Goal: Task Accomplishment & Management: Complete application form

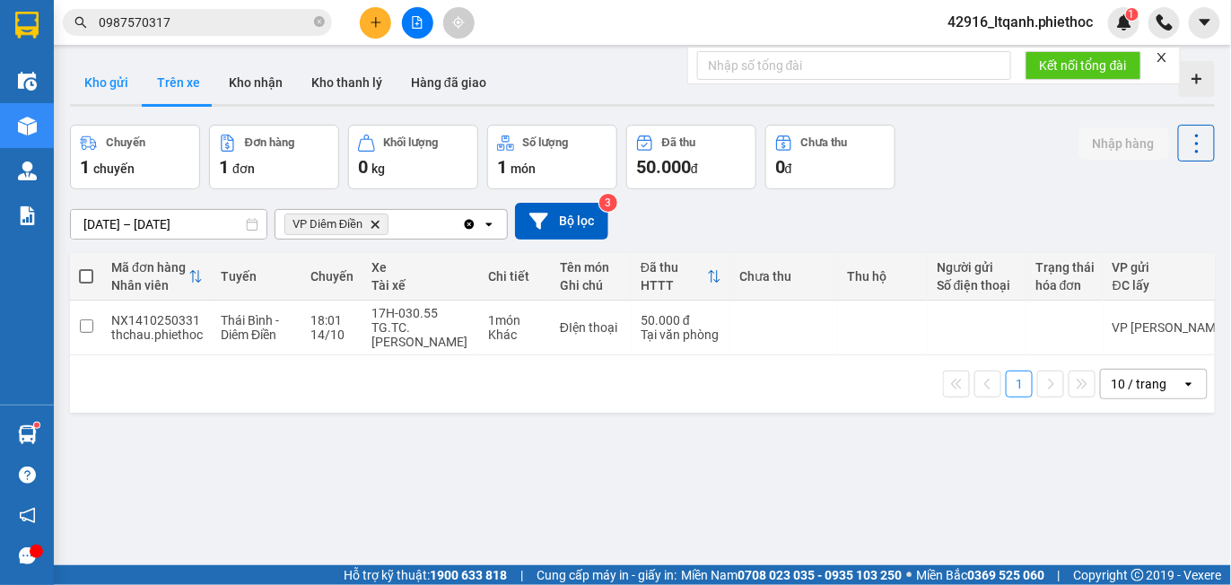
click at [109, 80] on button "Kho gửi" at bounding box center [106, 82] width 73 height 43
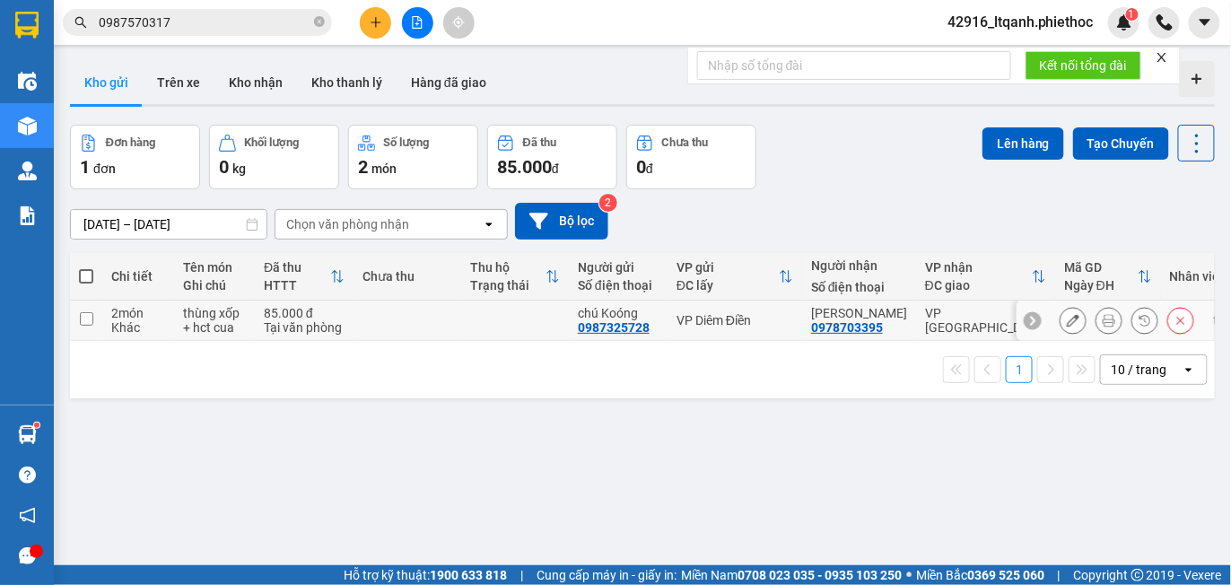
click at [604, 328] on div "0987325728" at bounding box center [614, 327] width 72 height 14
copy div "0987325728"
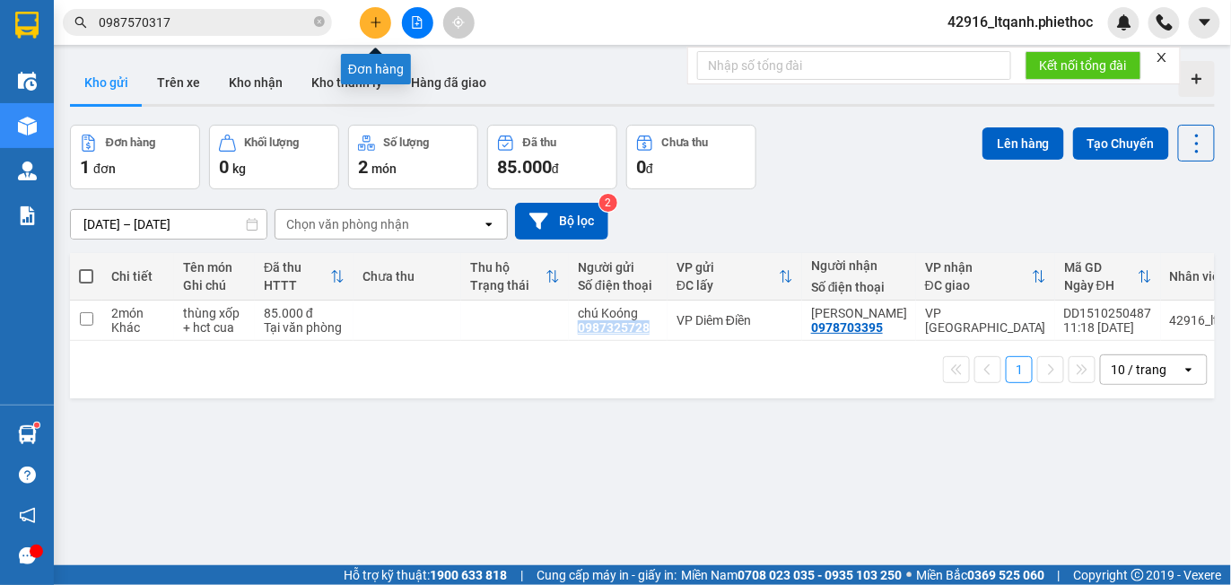
click at [362, 24] on button at bounding box center [375, 22] width 31 height 31
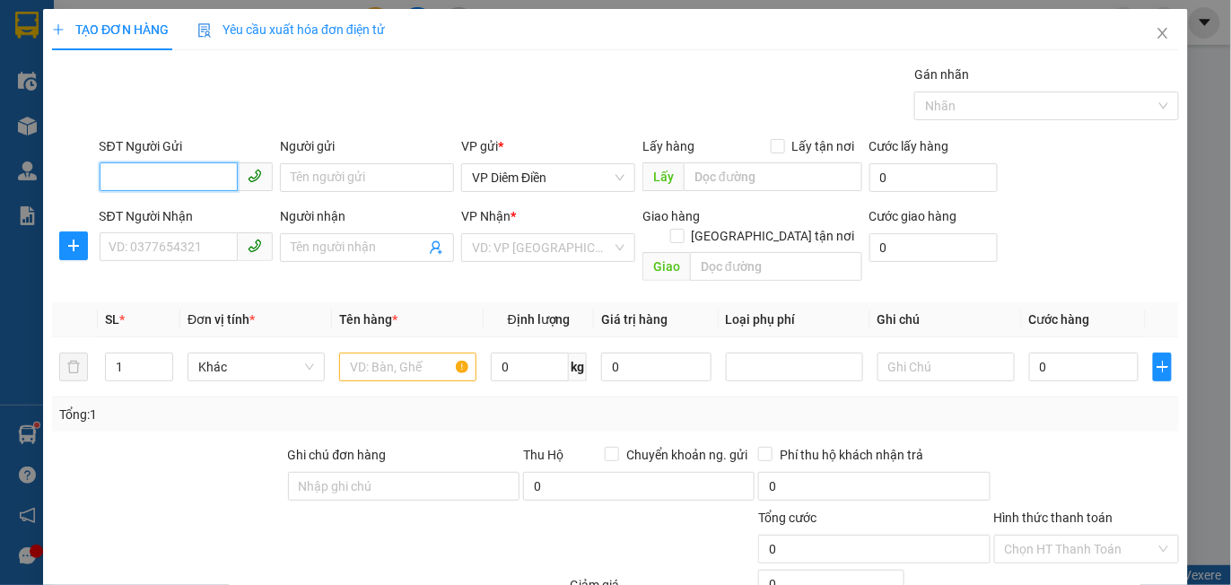
click at [162, 179] on input "SĐT Người Gửi" at bounding box center [169, 176] width 139 height 29
paste input "0987325728"
type input "0987325728"
click at [179, 215] on div "0987325728 - chú Koóng" at bounding box center [184, 213] width 150 height 20
type input "chú Koóng"
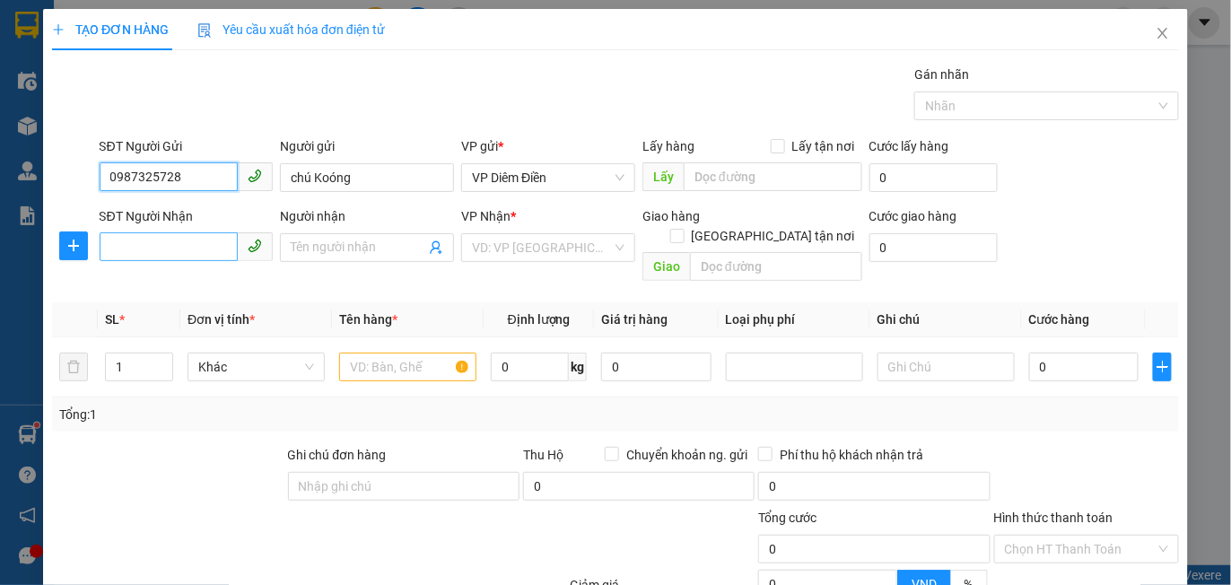
type input "0987325728"
click at [194, 253] on input "SĐT Người Nhận" at bounding box center [169, 246] width 139 height 29
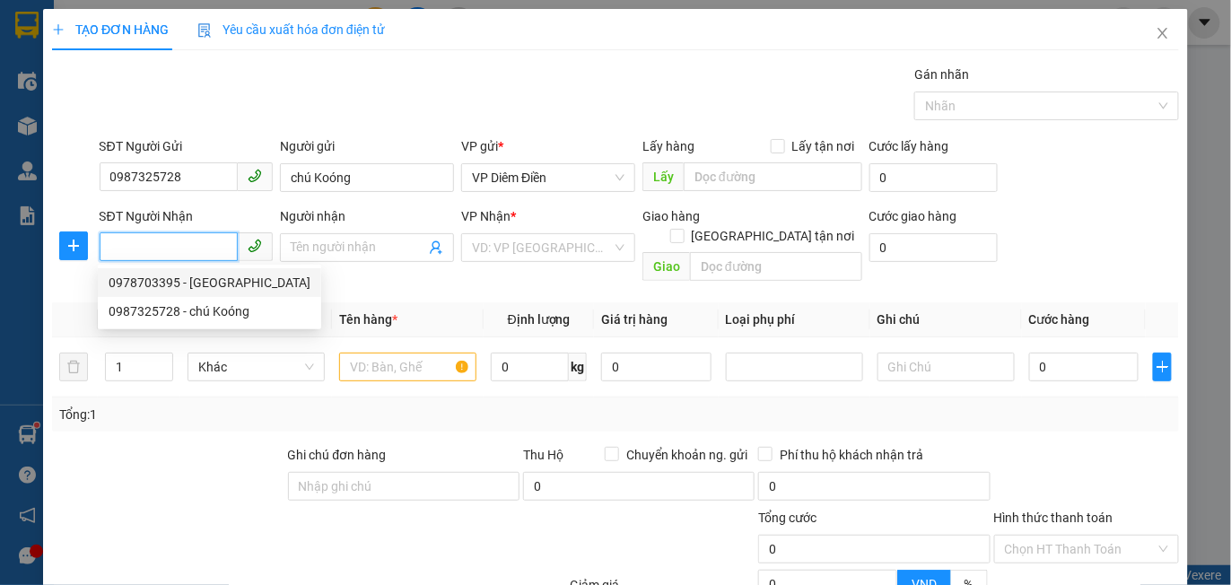
click at [194, 280] on div "0978703395 - [GEOGRAPHIC_DATA]" at bounding box center [210, 283] width 202 height 20
type input "0978703395"
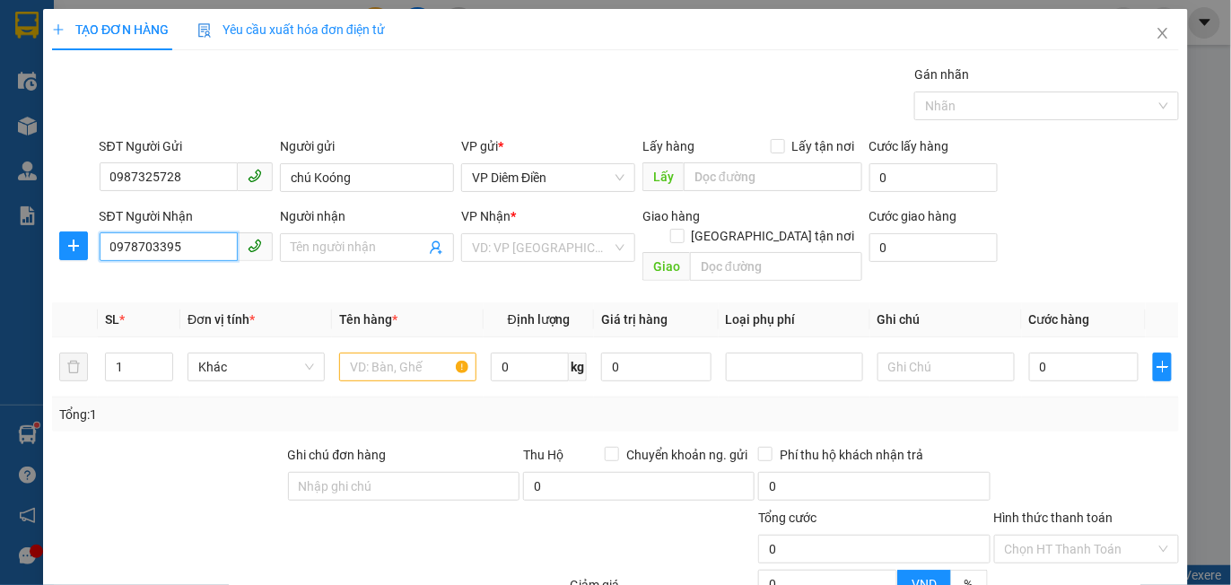
type input "[PERSON_NAME]"
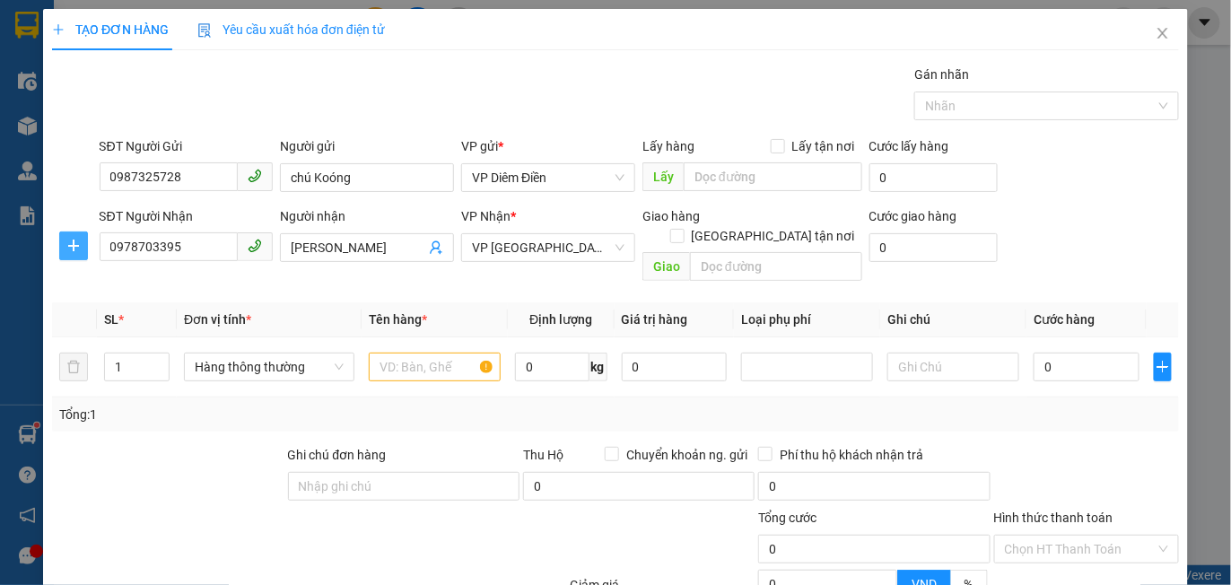
click at [74, 243] on icon "plus" at bounding box center [73, 246] width 14 height 14
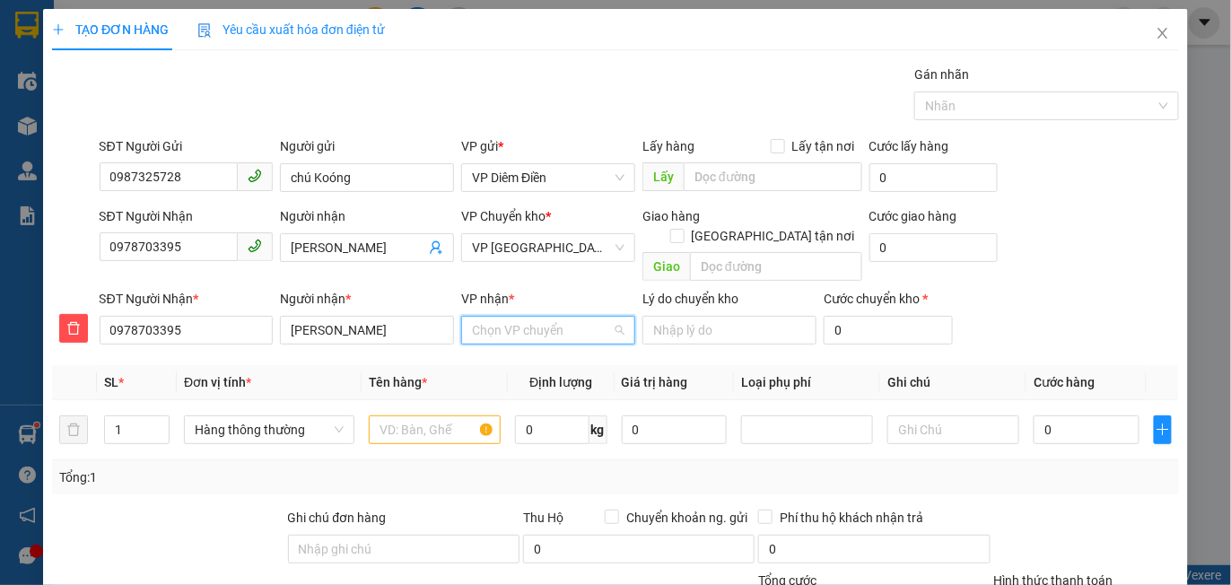
click at [493, 317] on input "VP nhận *" at bounding box center [542, 330] width 140 height 27
type input "phạm"
click at [514, 342] on div "VP [PERSON_NAME]" at bounding box center [542, 346] width 151 height 20
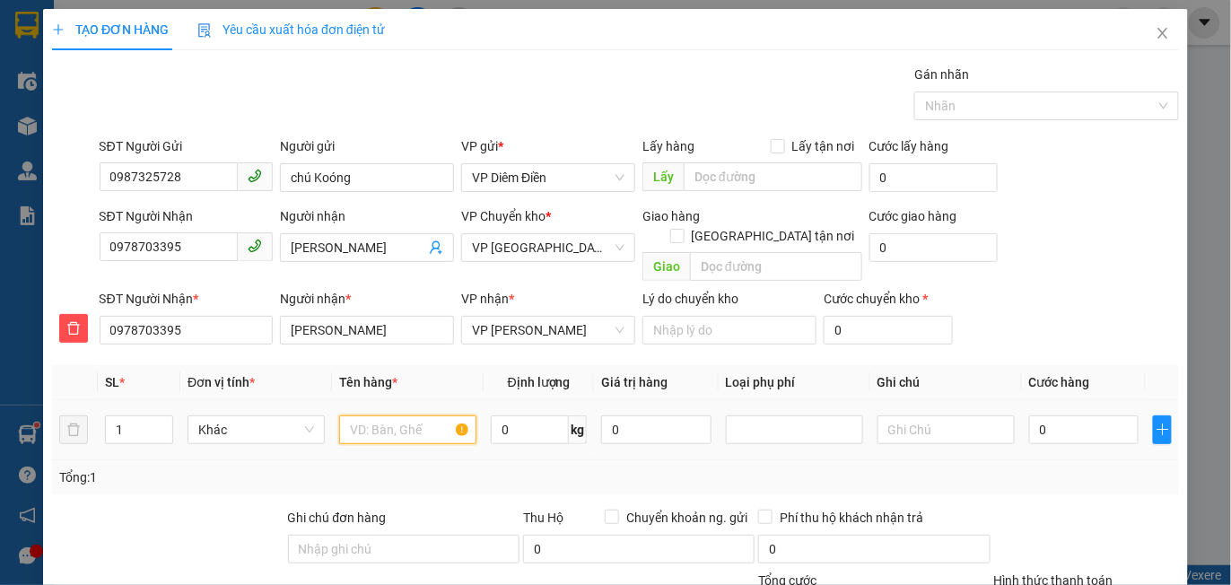
click at [406, 415] on input "text" at bounding box center [407, 429] width 137 height 29
type input "thùng xôp + hct cua"
click at [1060, 416] on input "0" at bounding box center [1083, 429] width 109 height 29
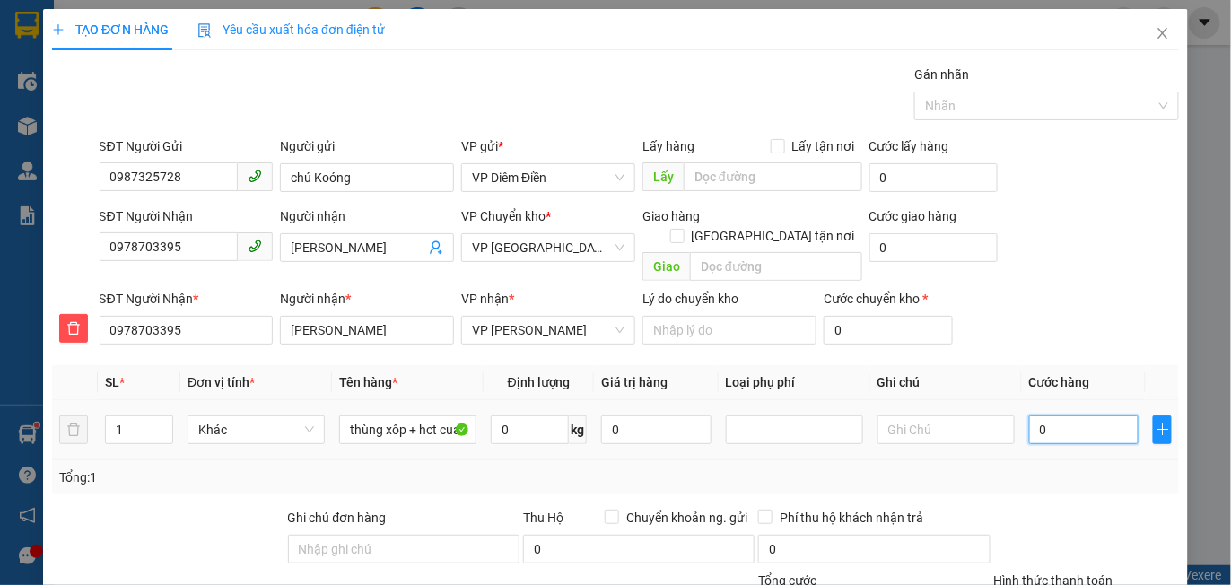
type input "008"
type input "8"
type input "0.080"
type input "80"
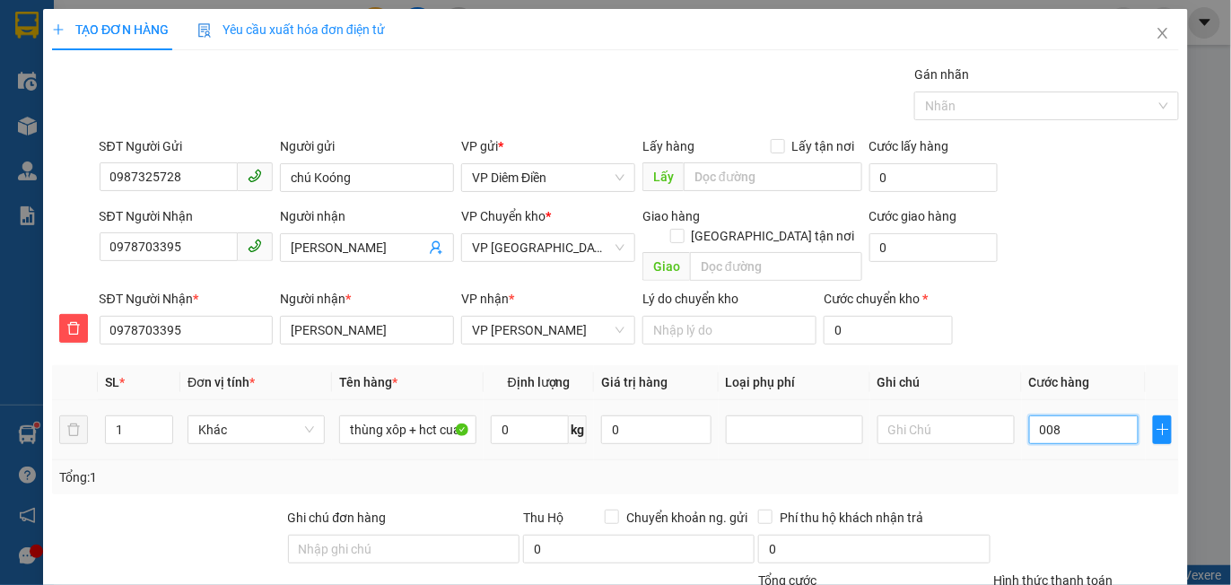
type input "80"
type input "80.000"
click at [1053, 226] on div "SĐT Người Nhận 0978703395 Người nhận Anh Tân VP Chuyển kho * VP Thái Bình Giao …" at bounding box center [639, 247] width 1087 height 83
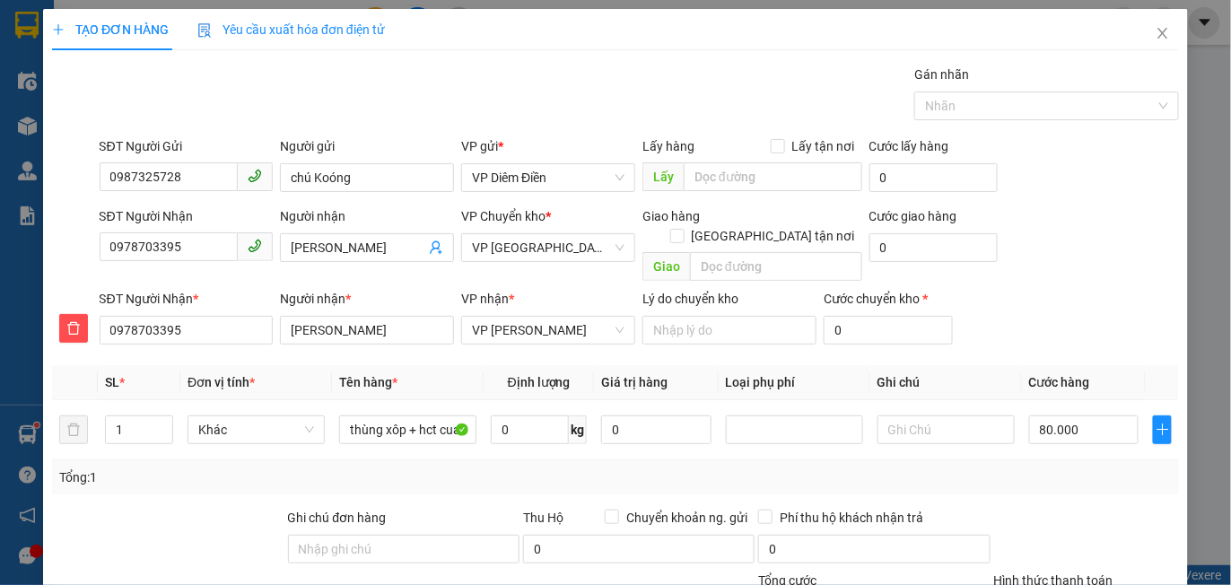
scroll to position [231, 0]
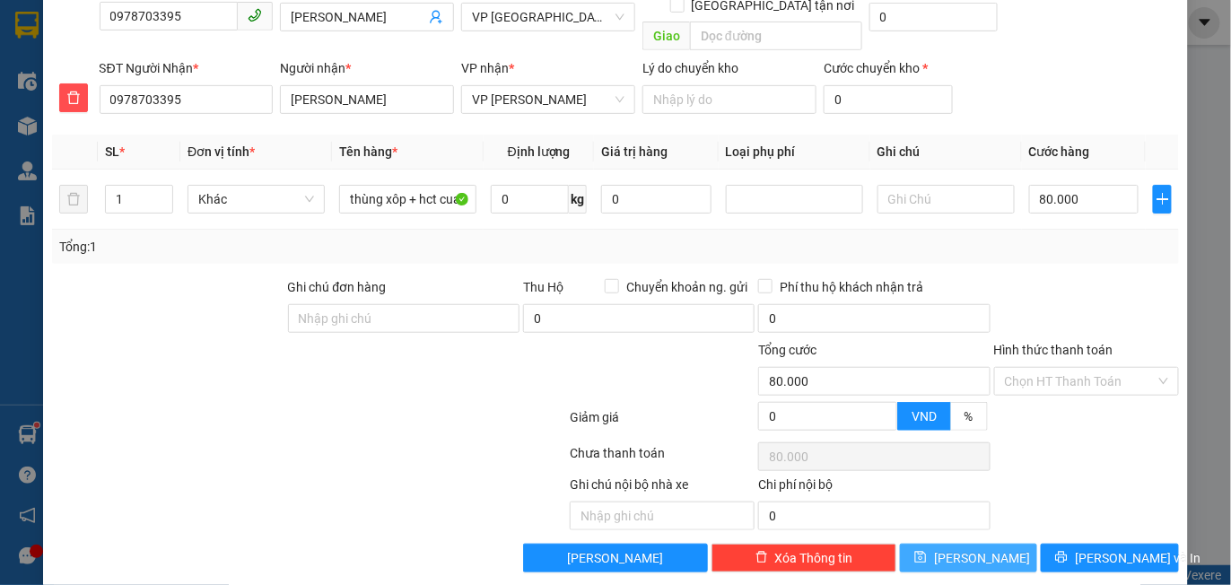
click at [961, 548] on span "[PERSON_NAME]" at bounding box center [982, 558] width 96 height 20
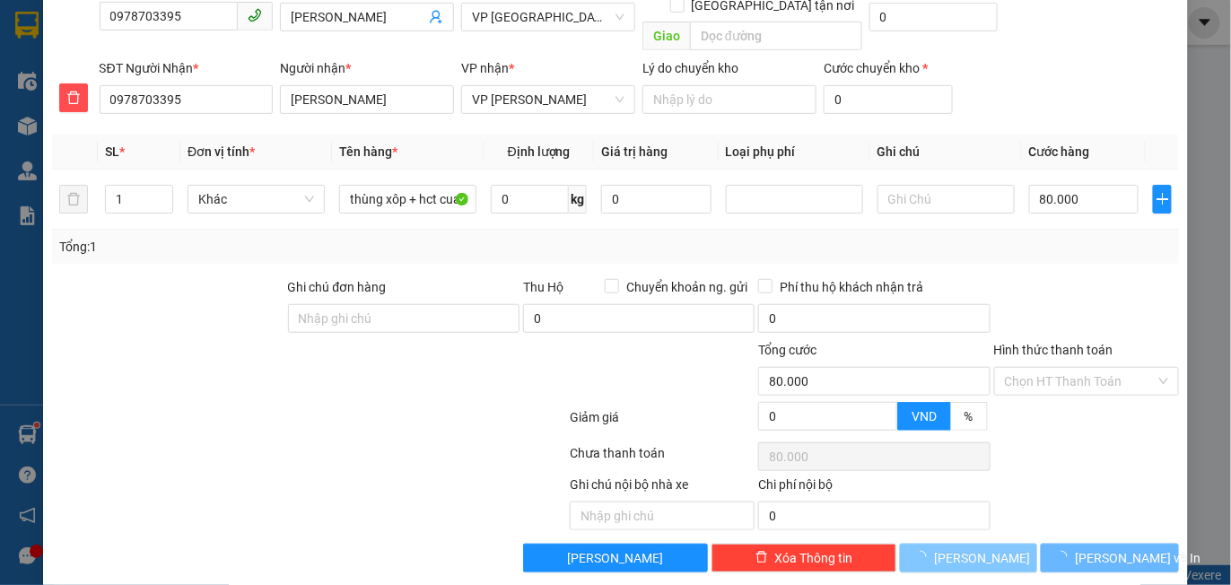
type input "0"
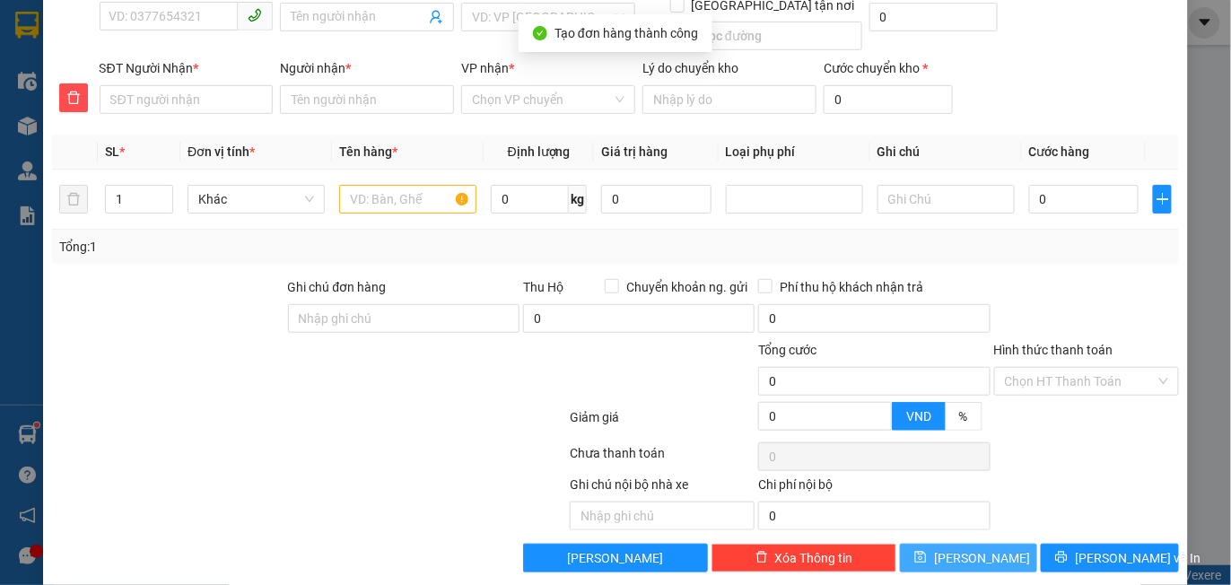
scroll to position [0, 0]
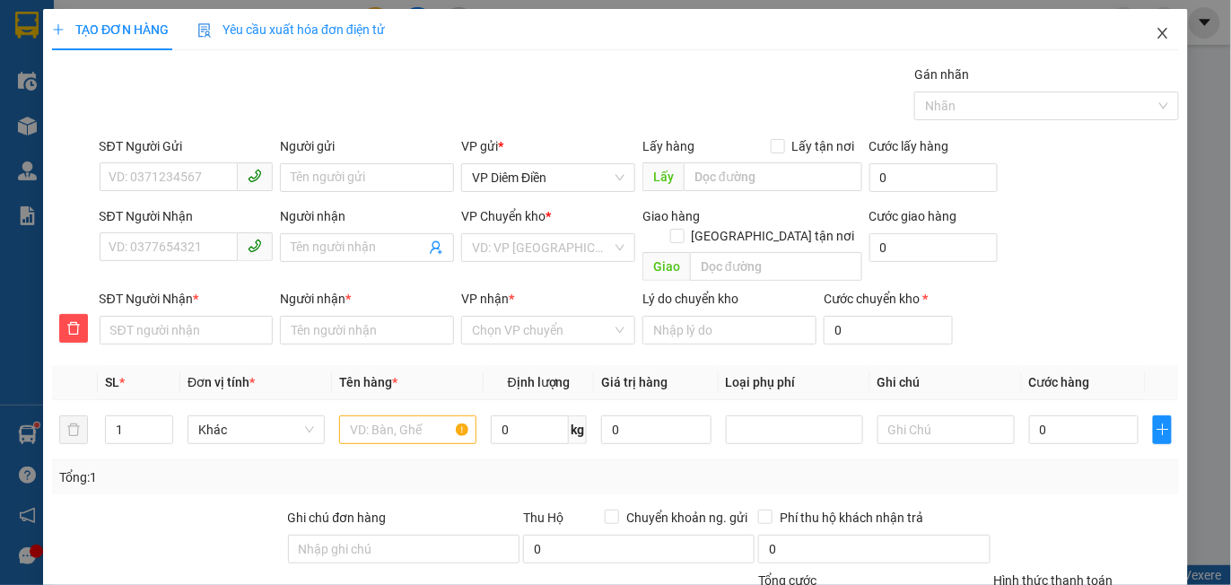
click at [1156, 31] on icon "close" at bounding box center [1163, 33] width 14 height 14
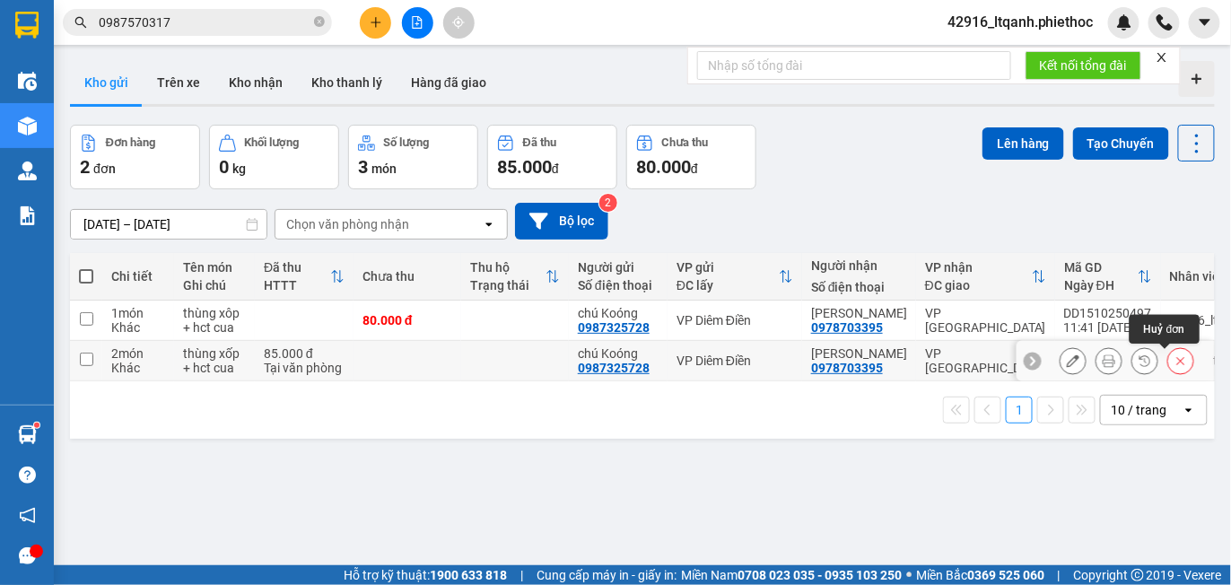
click at [1174, 364] on icon at bounding box center [1180, 360] width 13 height 13
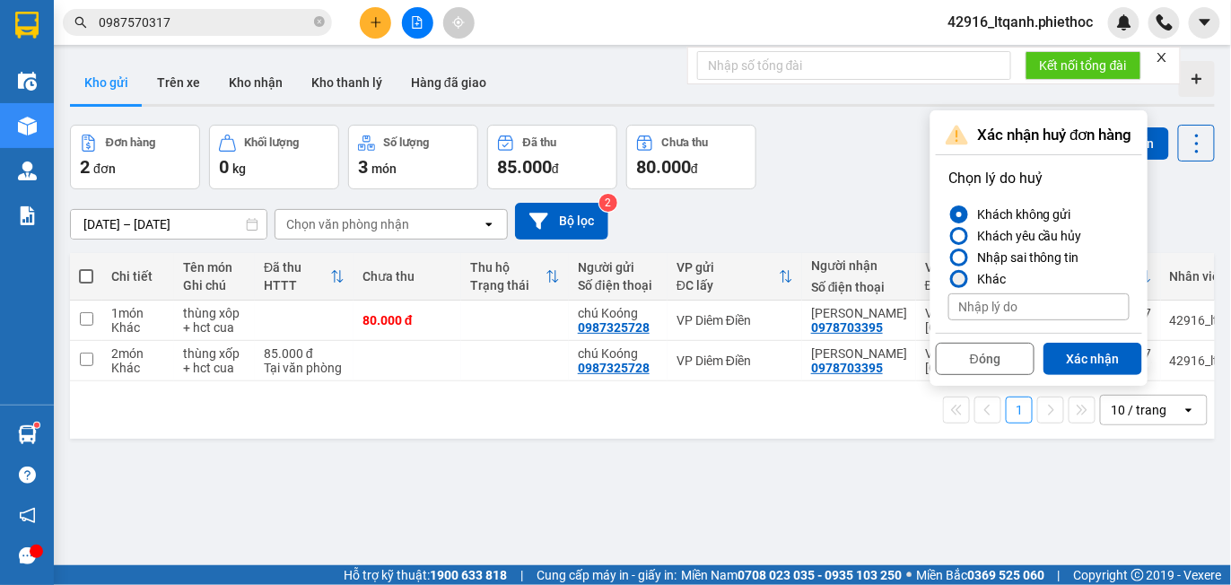
click at [959, 280] on div at bounding box center [959, 279] width 13 height 13
click at [948, 279] on input "Khác" at bounding box center [948, 279] width 0 height 0
click at [995, 305] on input at bounding box center [1038, 306] width 181 height 27
type input "tạo nhầm cước"
click at [1095, 357] on button "Xác nhận" at bounding box center [1092, 359] width 99 height 32
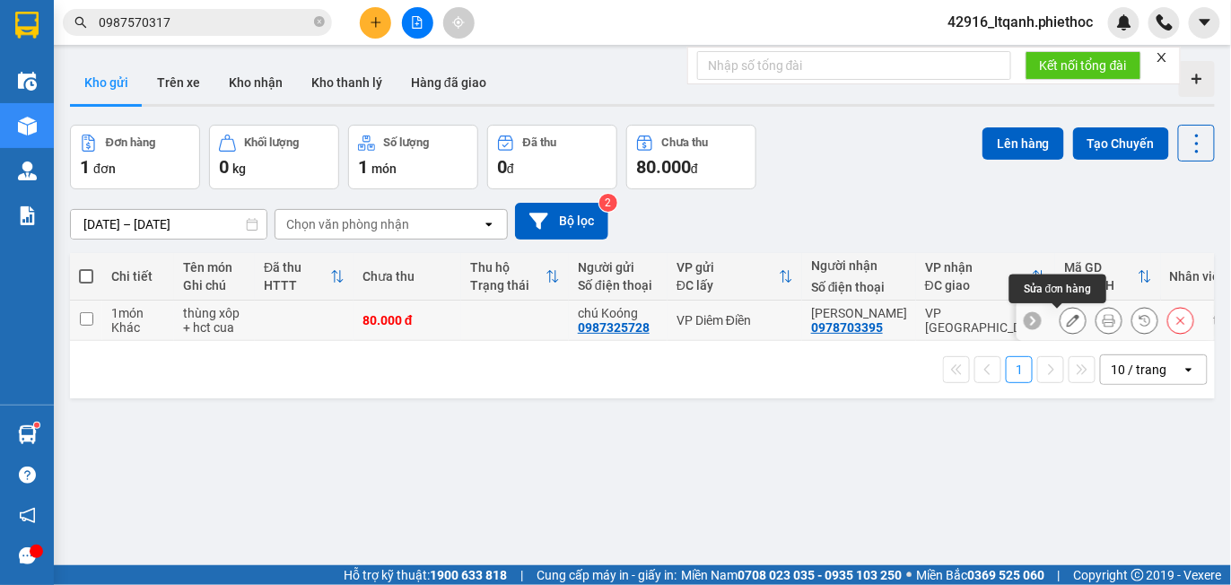
click at [1067, 322] on icon at bounding box center [1073, 320] width 13 height 13
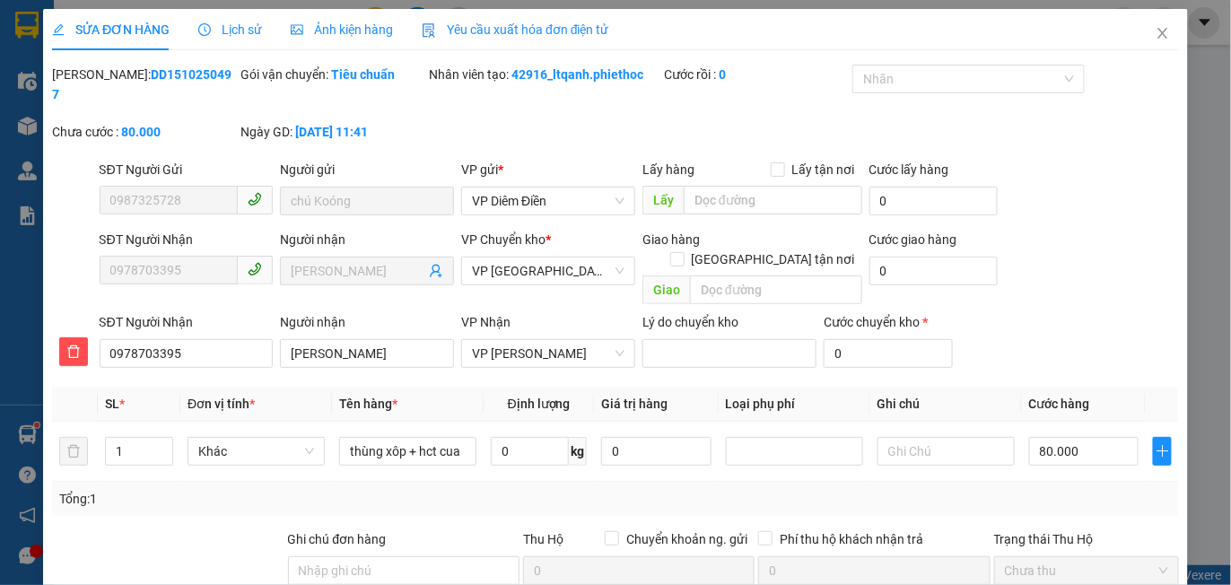
type input "0987325728"
type input "chú Koóng"
type input "0978703395"
type input "[PERSON_NAME]"
type input "0"
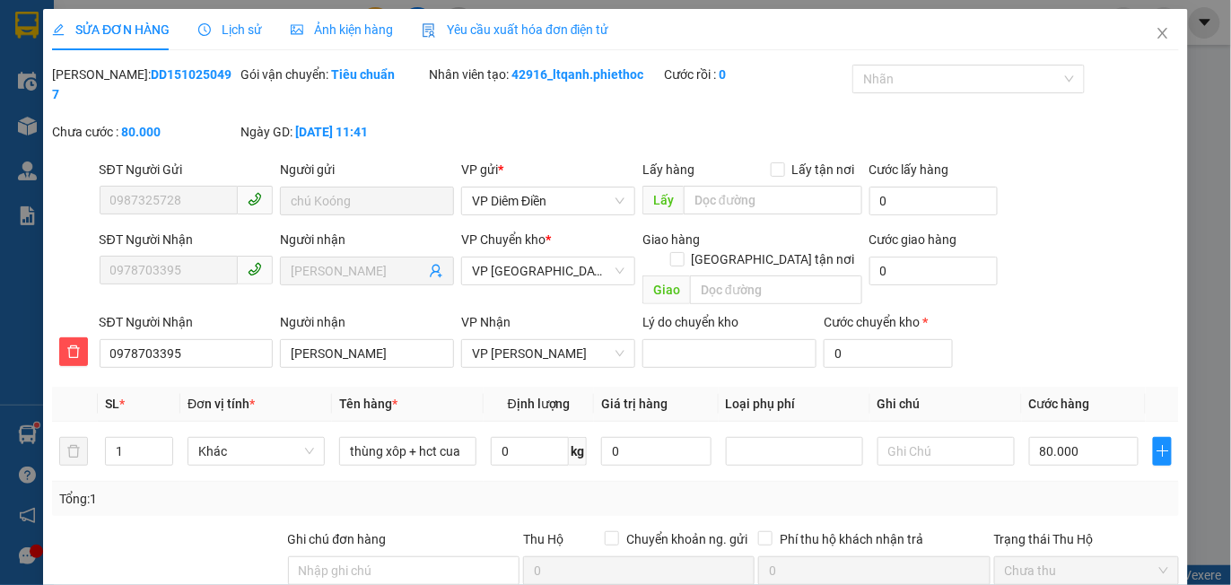
type input "80.000"
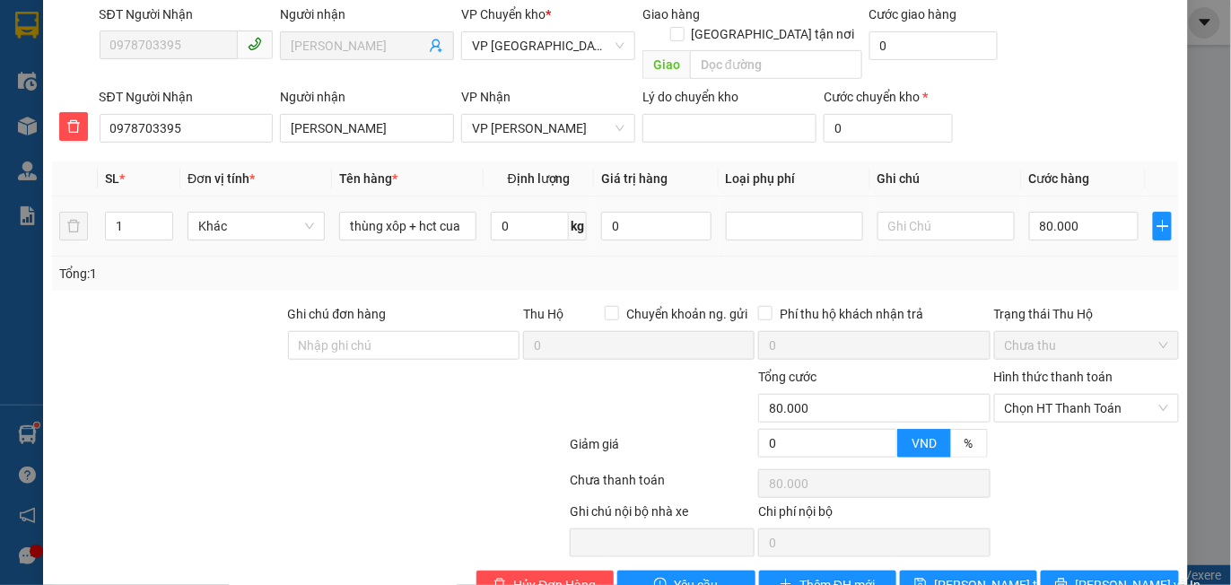
scroll to position [234, 0]
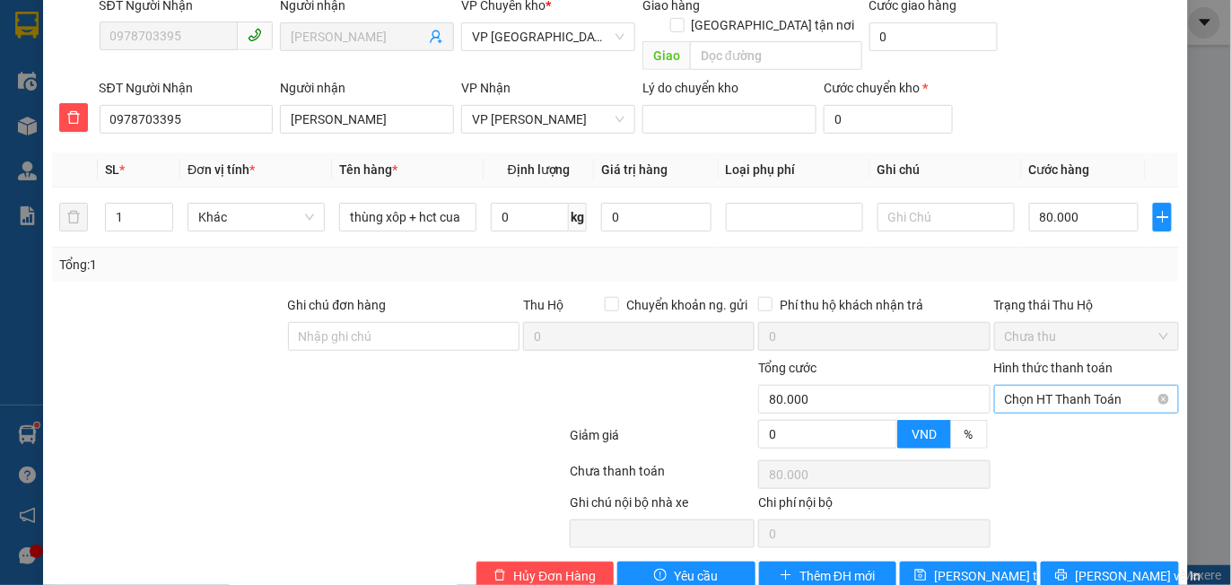
click at [1043, 386] on span "Chọn HT Thanh Toán" at bounding box center [1086, 399] width 163 height 27
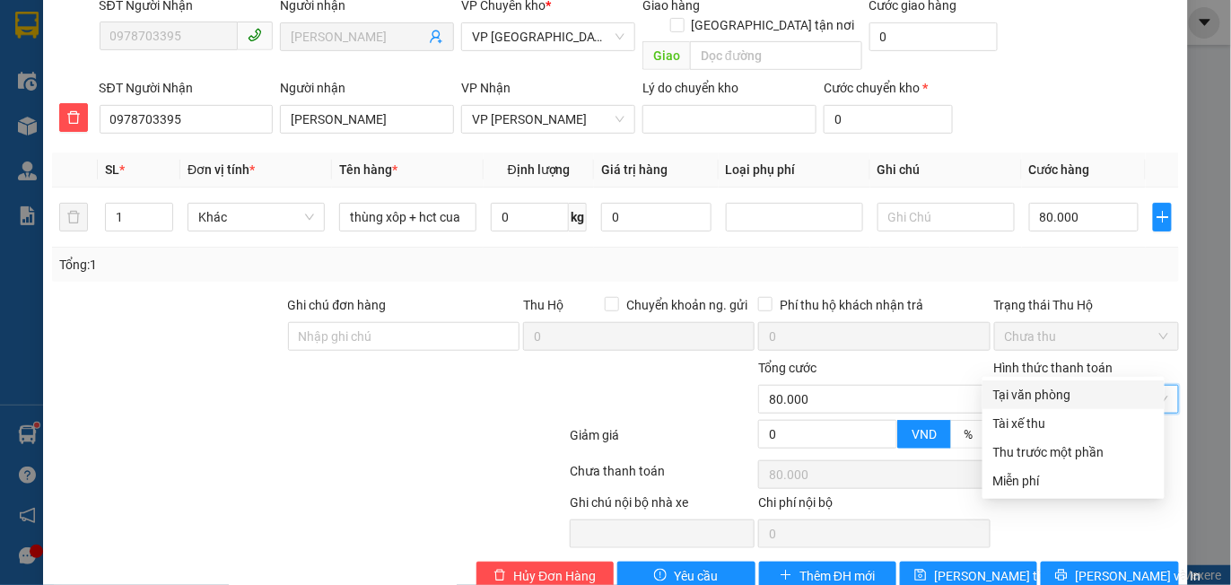
click at [1032, 390] on div "Tại văn phòng" at bounding box center [1073, 395] width 161 height 20
type input "0"
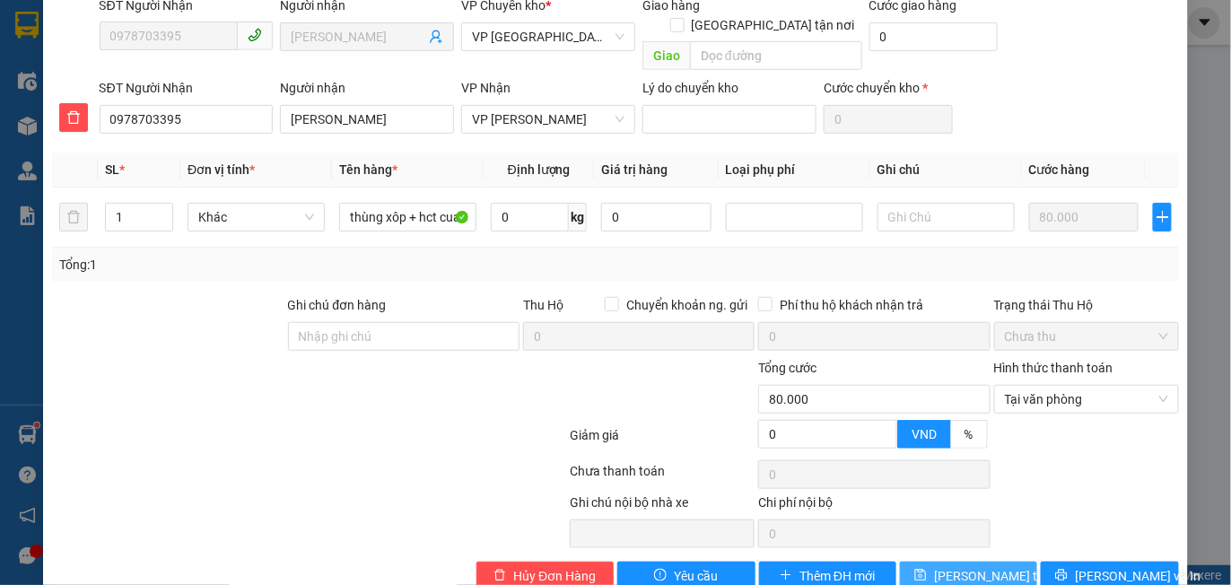
click at [956, 566] on span "[PERSON_NAME] thay đổi" at bounding box center [1006, 576] width 144 height 20
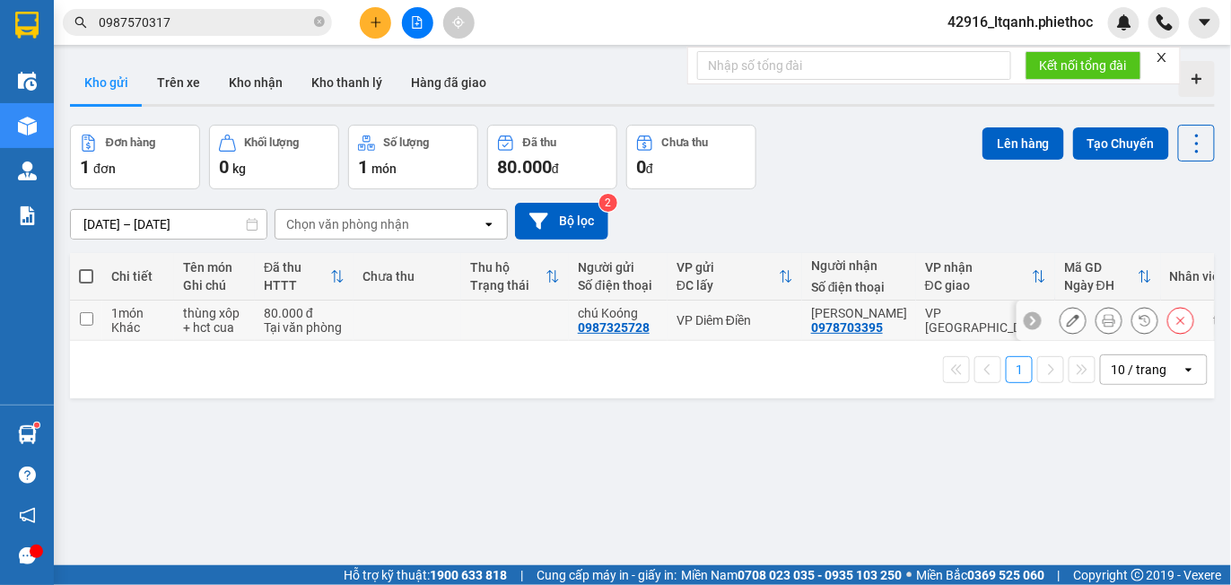
click at [424, 327] on td at bounding box center [407, 321] width 108 height 40
checkbox input "true"
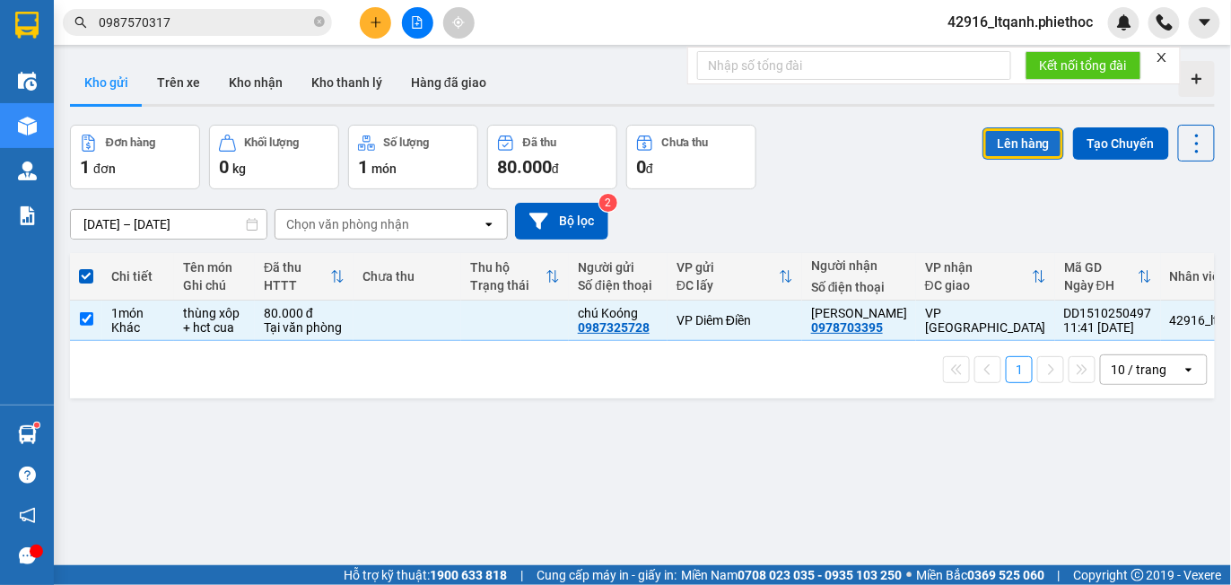
click at [1008, 142] on button "Lên hàng" at bounding box center [1023, 143] width 82 height 32
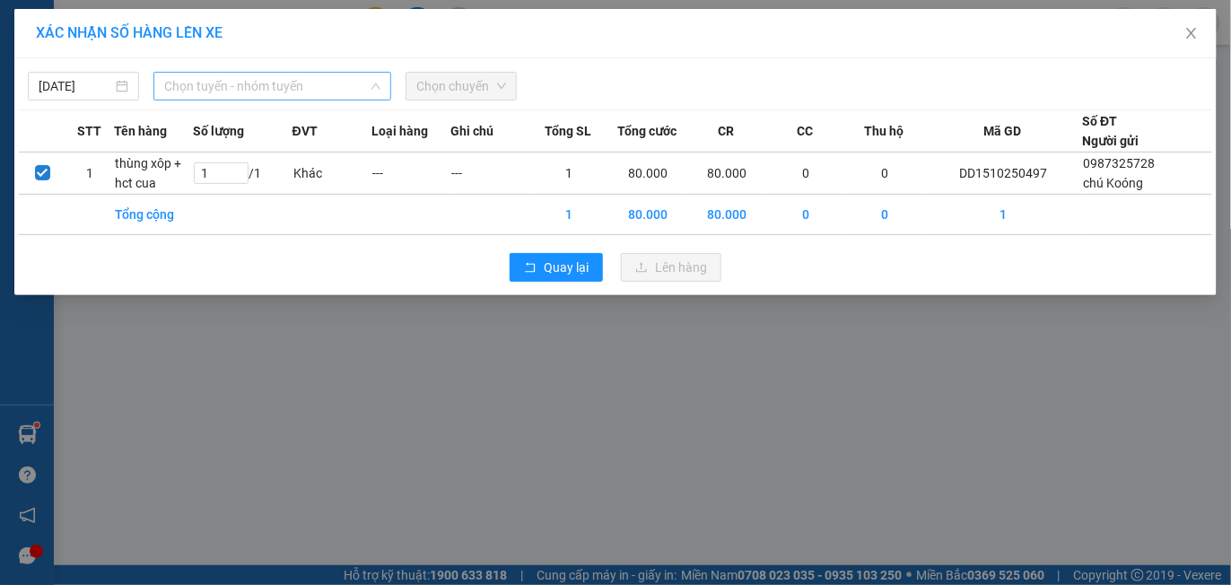
click at [224, 89] on span "Chọn tuyến - nhóm tuyến" at bounding box center [272, 86] width 216 height 27
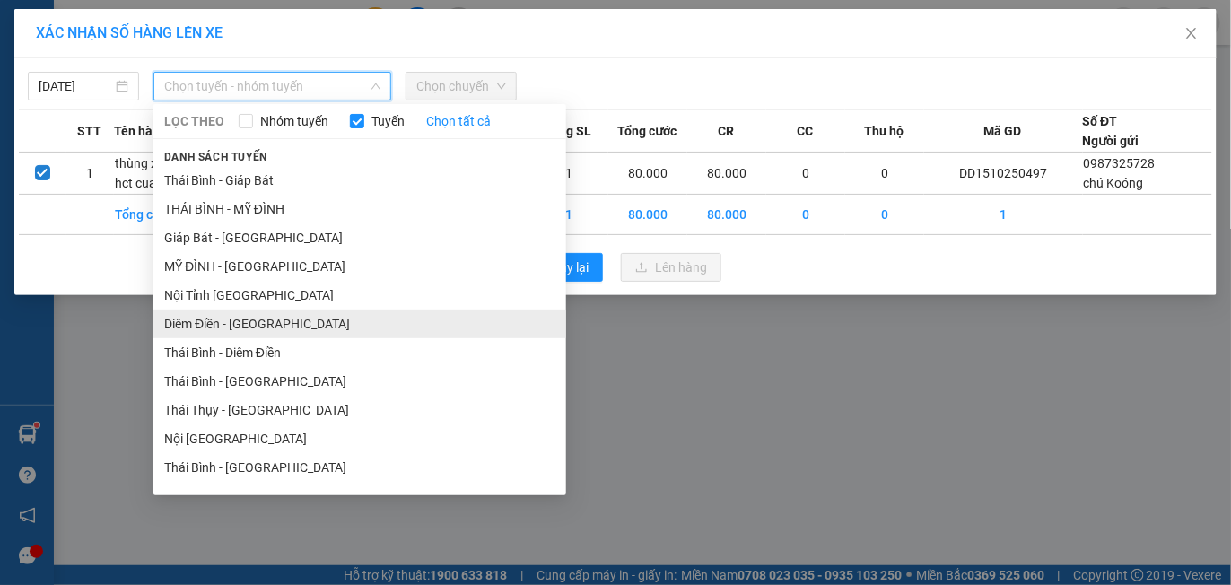
click at [238, 320] on li "Diêm Điền - [GEOGRAPHIC_DATA]" at bounding box center [359, 324] width 413 height 29
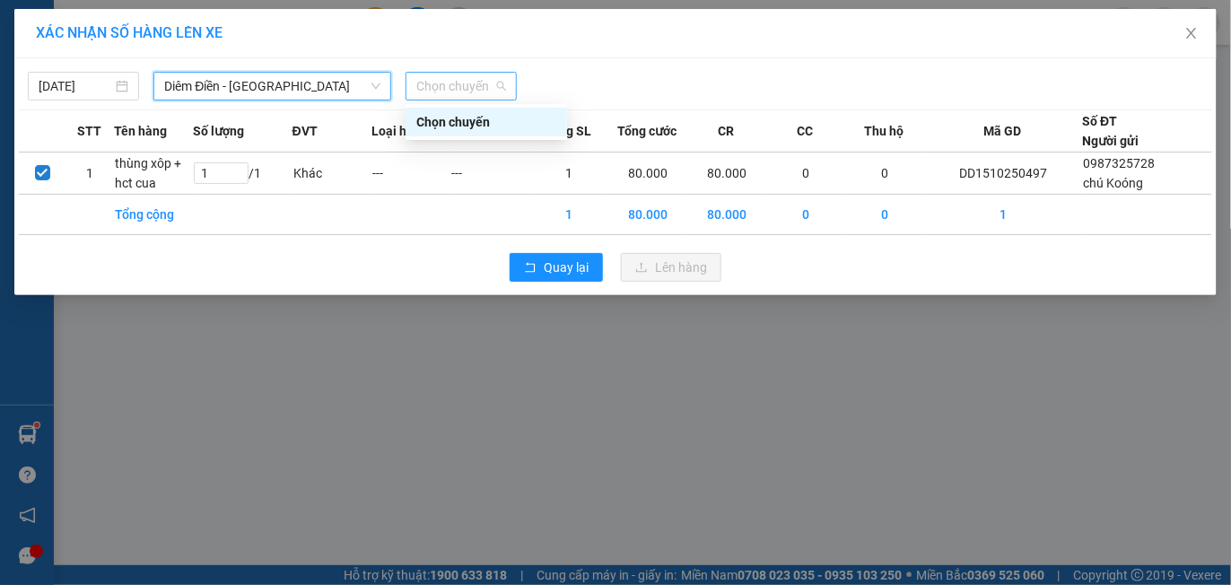
click at [468, 86] on span "Chọn chuyến" at bounding box center [461, 86] width 90 height 27
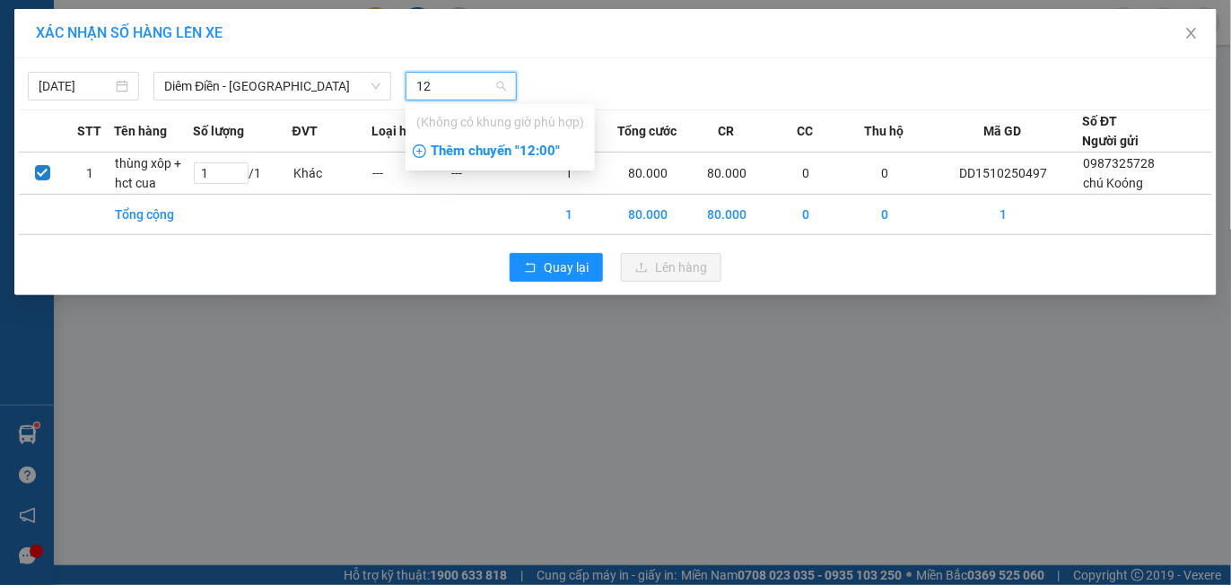
type input "12"
click at [508, 150] on div "Thêm chuyến " 12:00 "" at bounding box center [500, 151] width 189 height 31
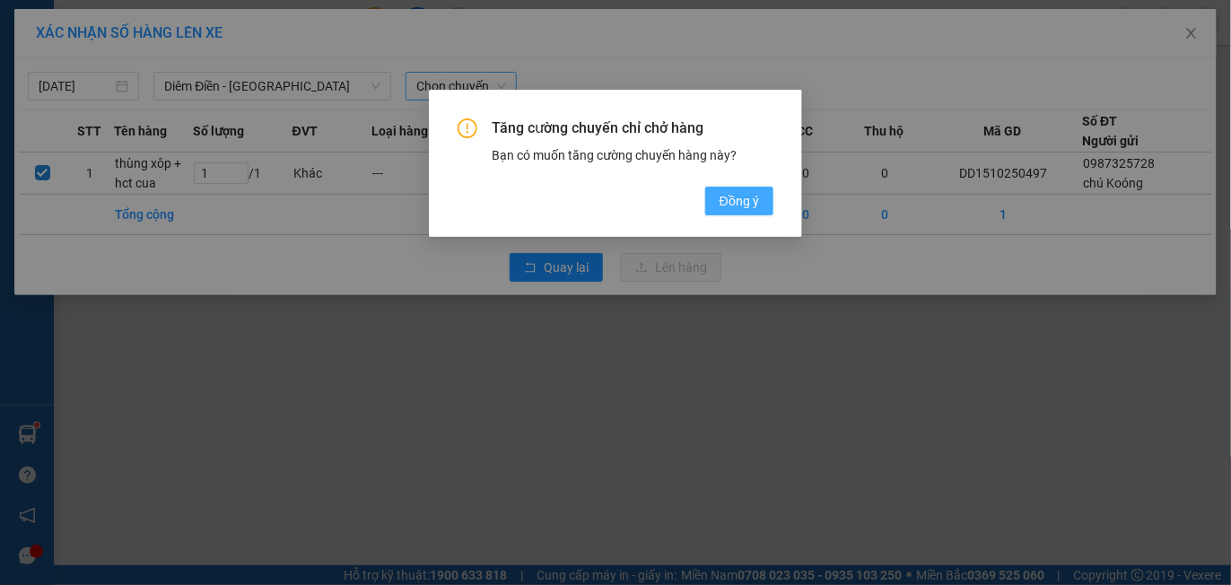
click at [736, 194] on span "Đồng ý" at bounding box center [739, 201] width 39 height 20
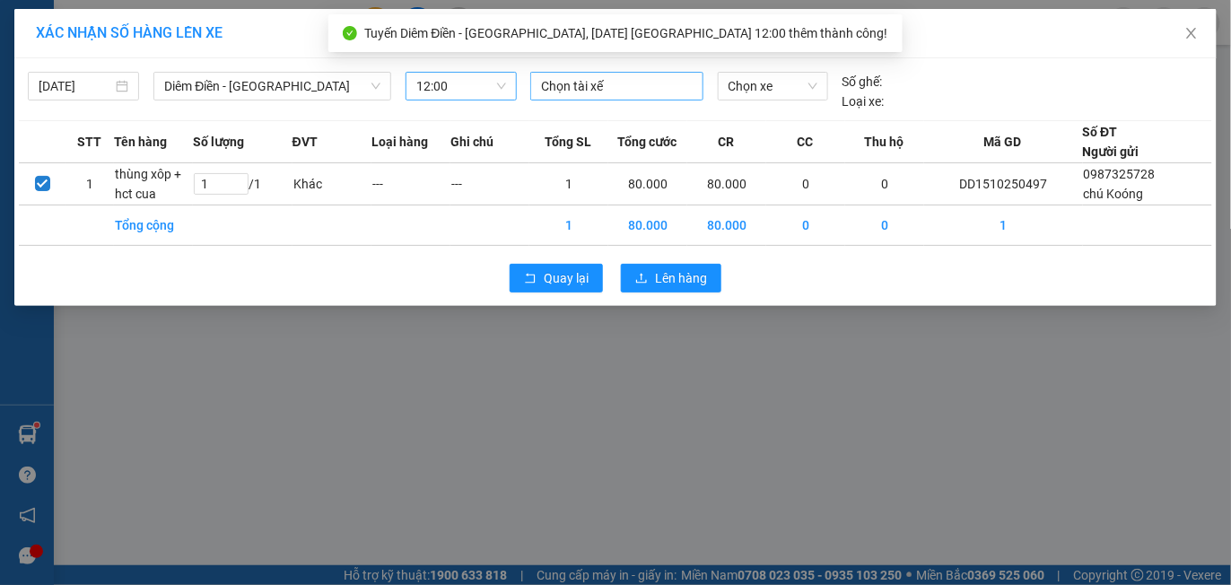
click at [581, 86] on div at bounding box center [617, 86] width 164 height 22
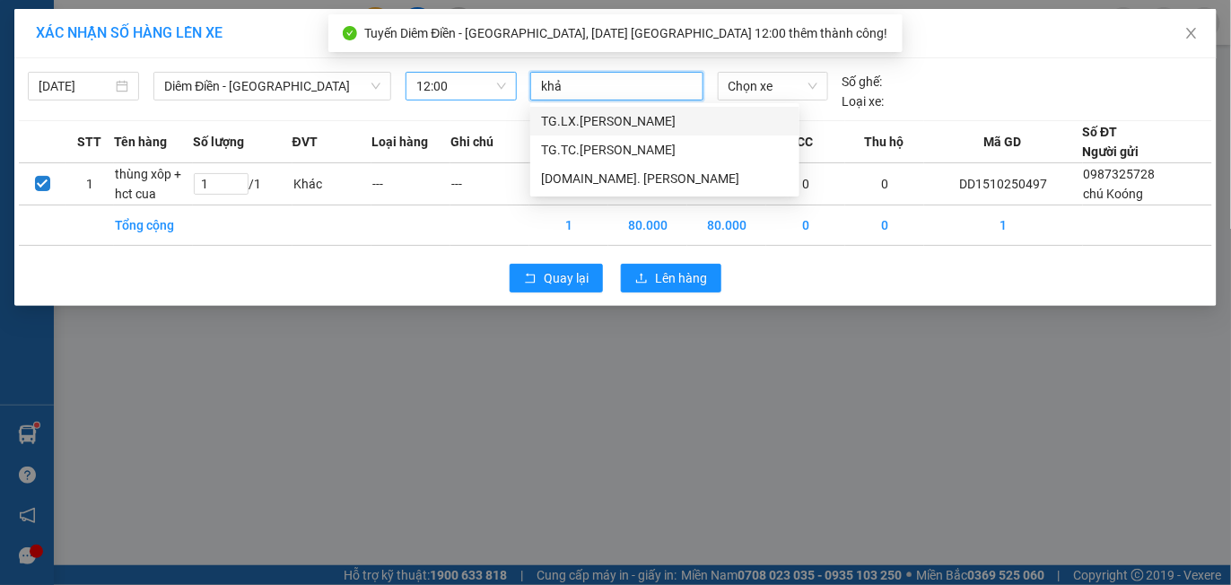
type input "khải"
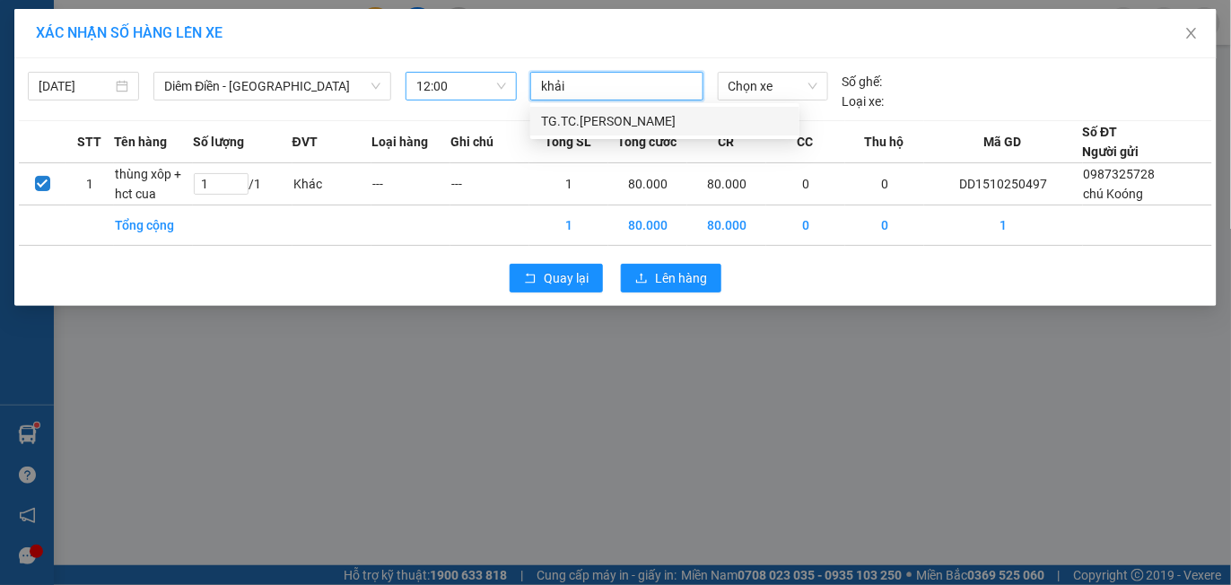
click at [638, 111] on div "TG.TC.[PERSON_NAME]" at bounding box center [665, 121] width 248 height 20
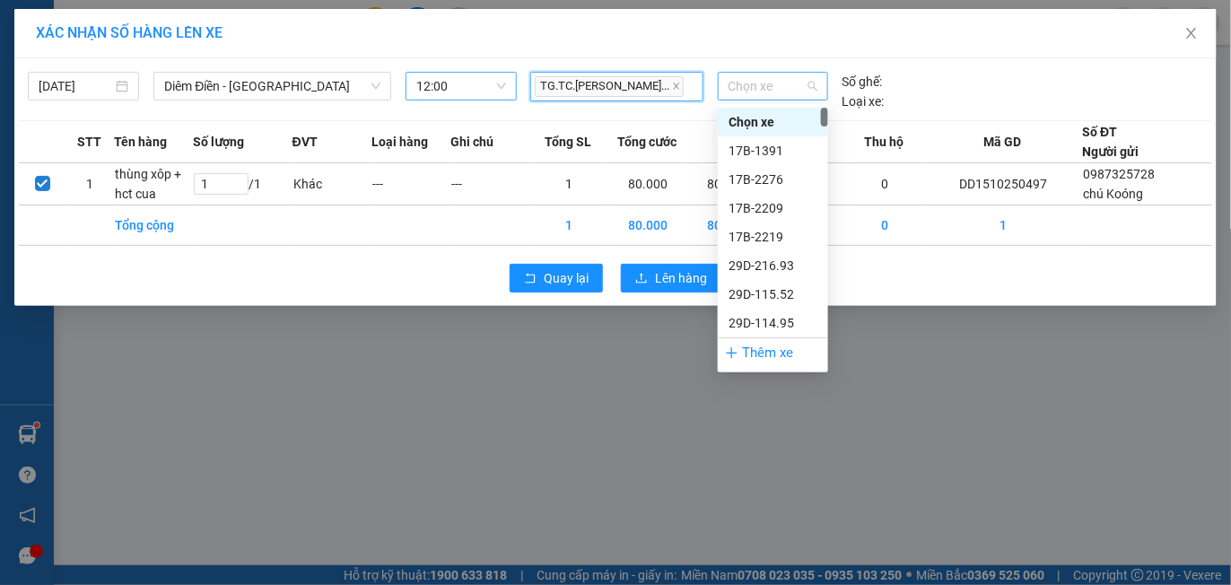
click at [758, 83] on span "Chọn xe" at bounding box center [773, 86] width 89 height 27
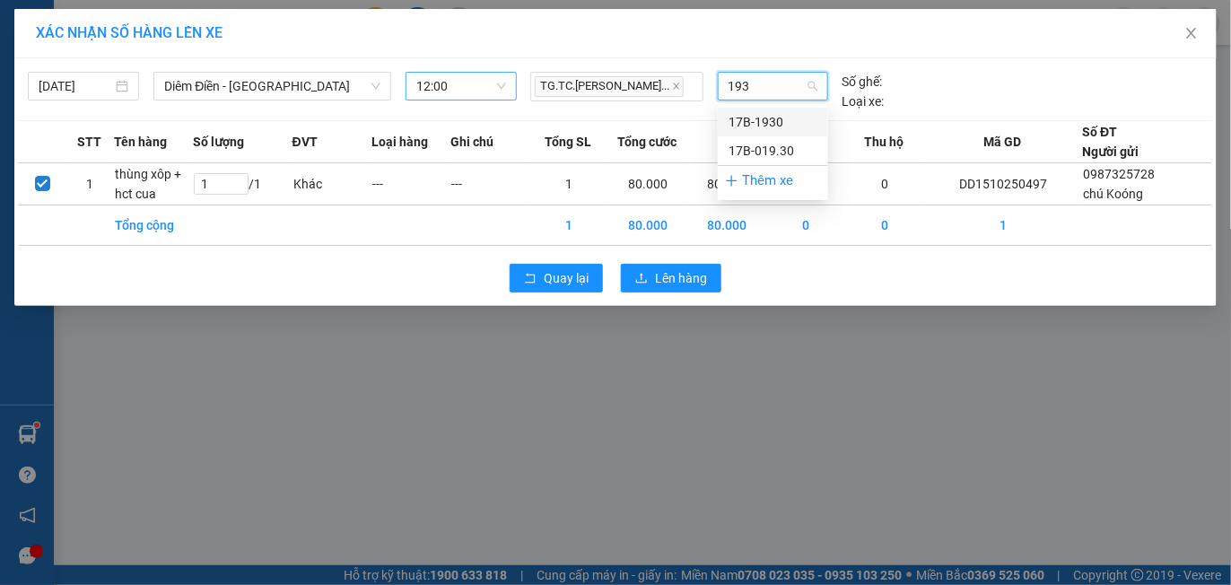
type input "1930"
click at [773, 150] on div "17B-019.30" at bounding box center [773, 151] width 89 height 20
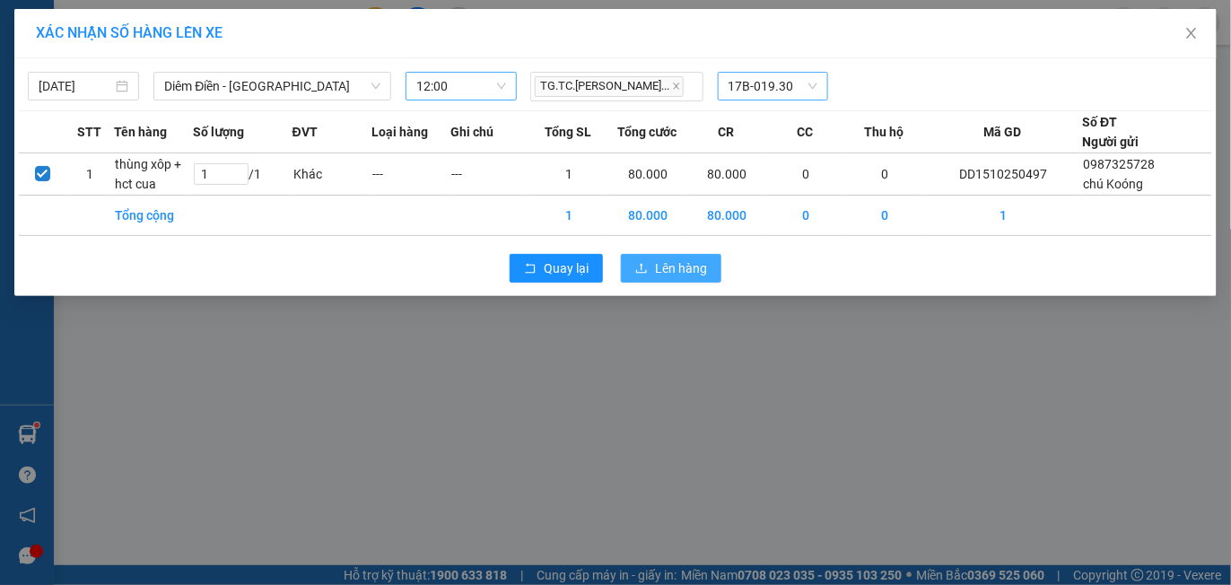
click at [671, 266] on span "Lên hàng" at bounding box center [681, 268] width 52 height 20
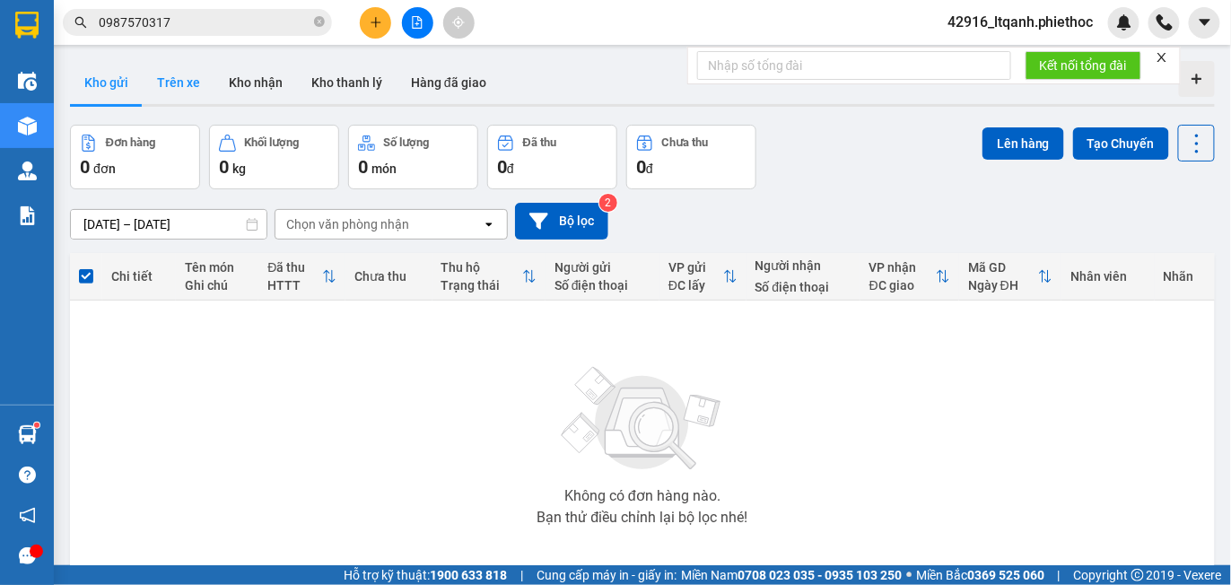
click at [178, 84] on button "Trên xe" at bounding box center [179, 82] width 72 height 43
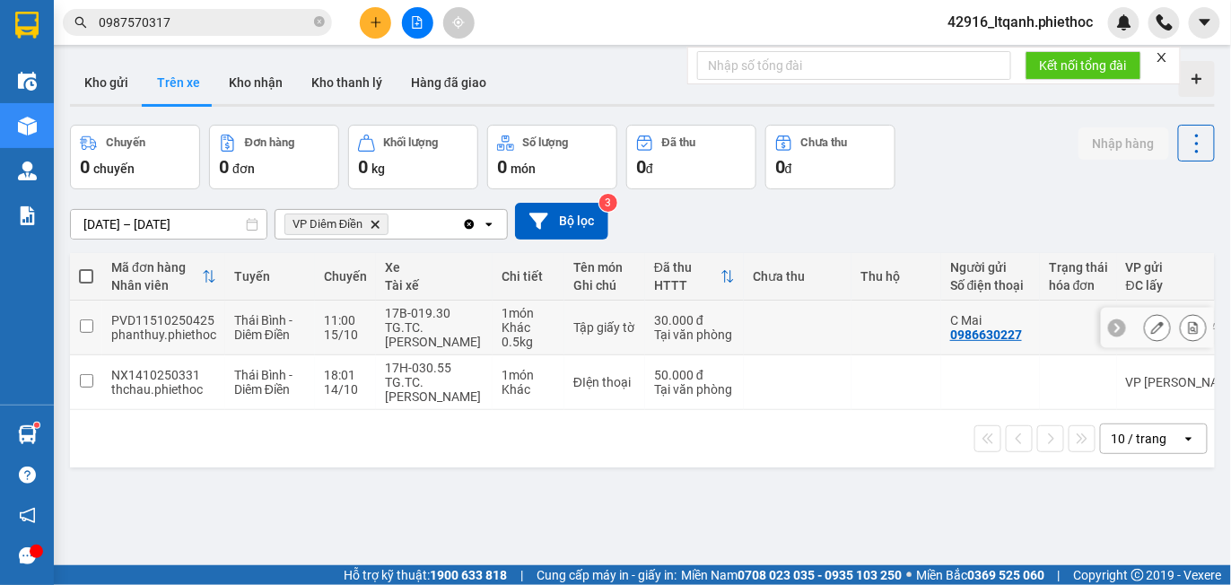
click at [543, 319] on div "1 món" at bounding box center [529, 313] width 54 height 14
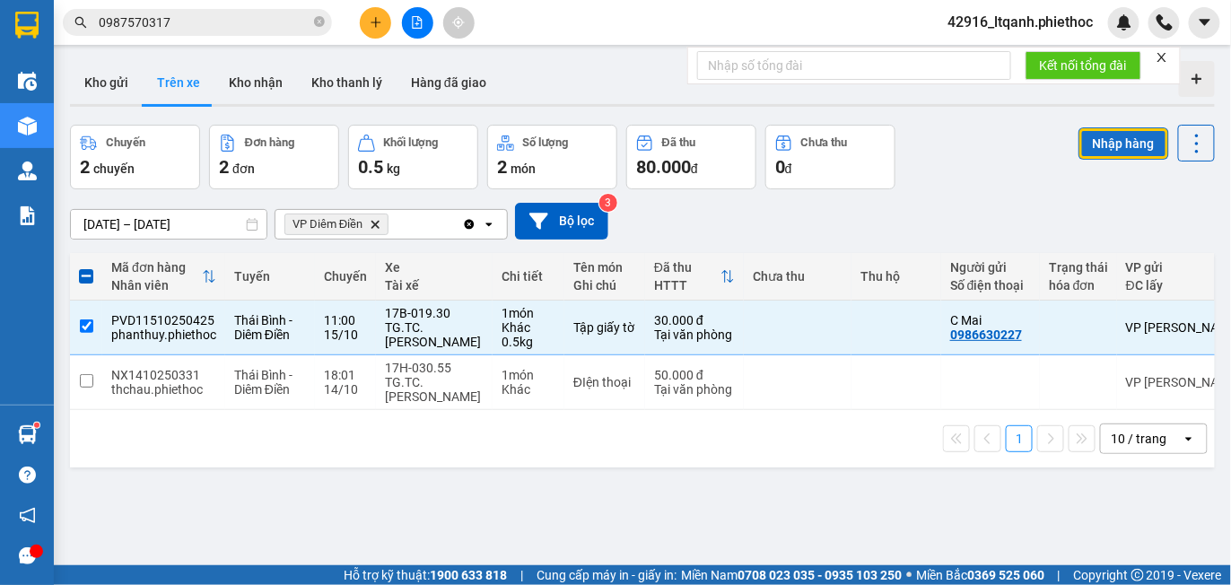
click at [1108, 141] on button "Nhập hàng" at bounding box center [1123, 143] width 91 height 32
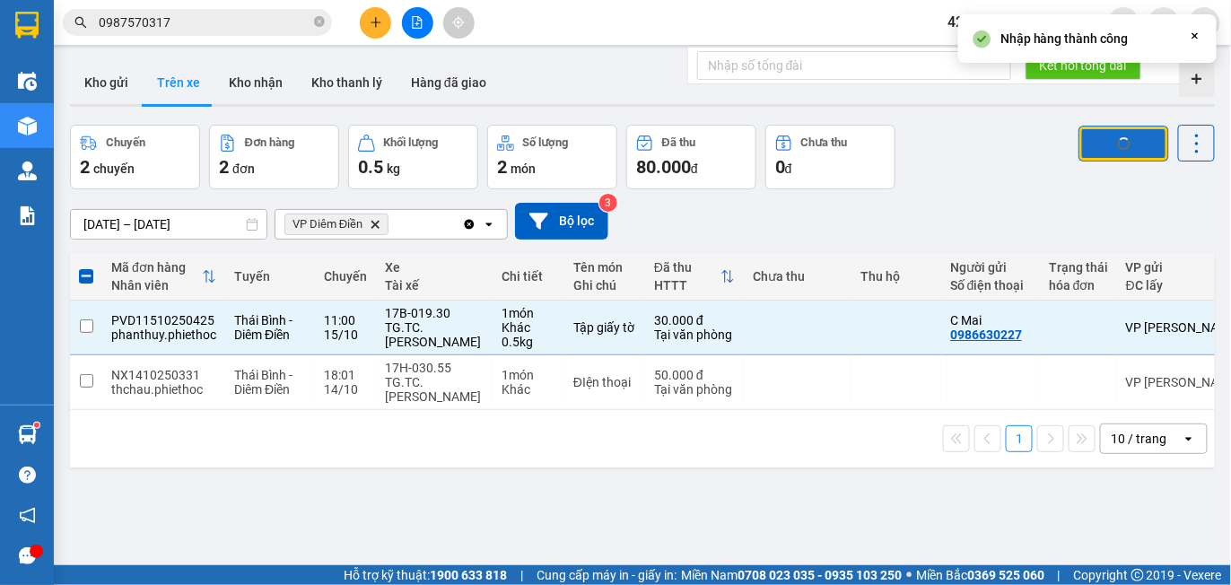
checkbox input "false"
